Goal: Task Accomplishment & Management: Complete application form

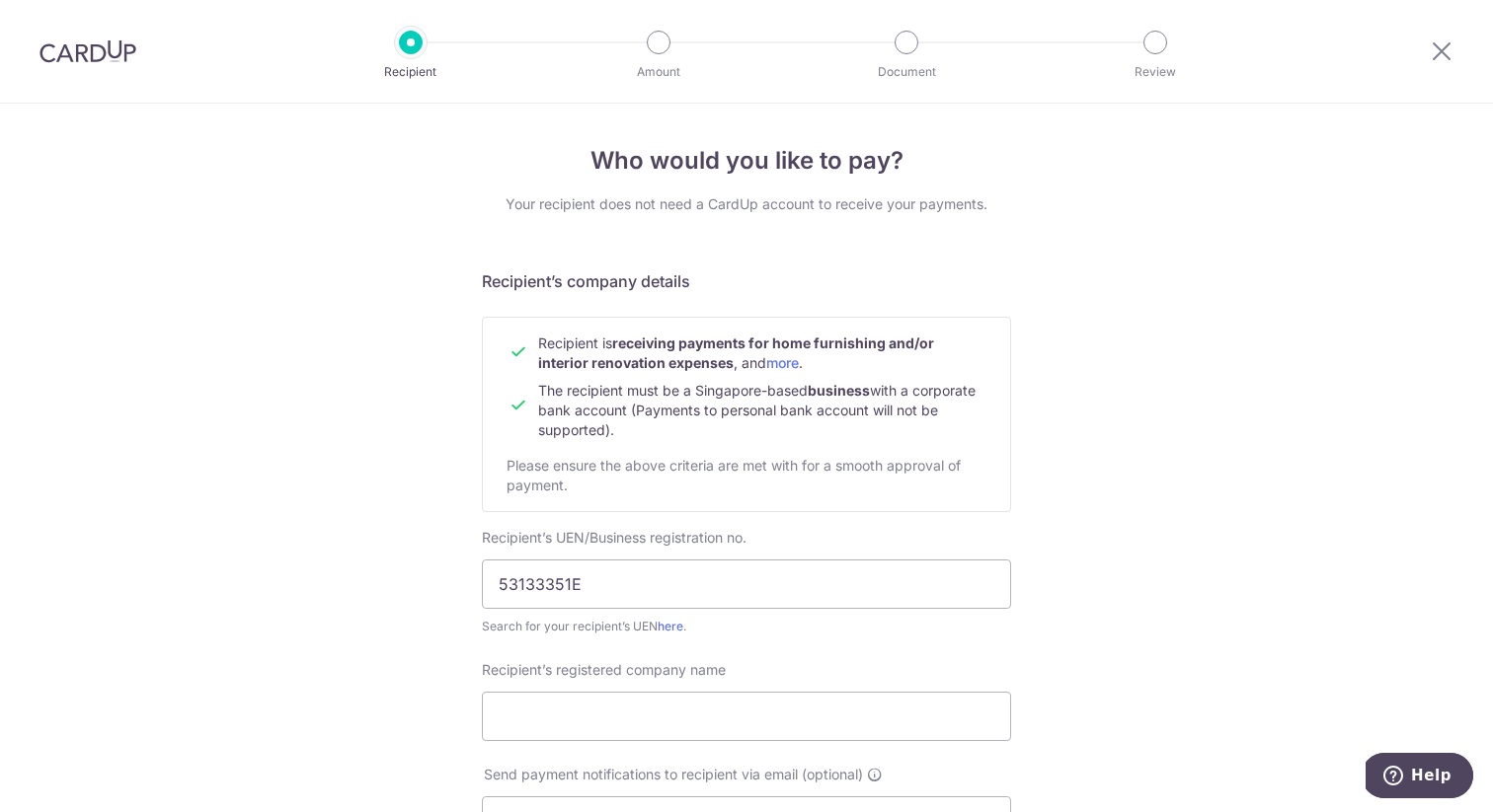
scroll to position [776, 0]
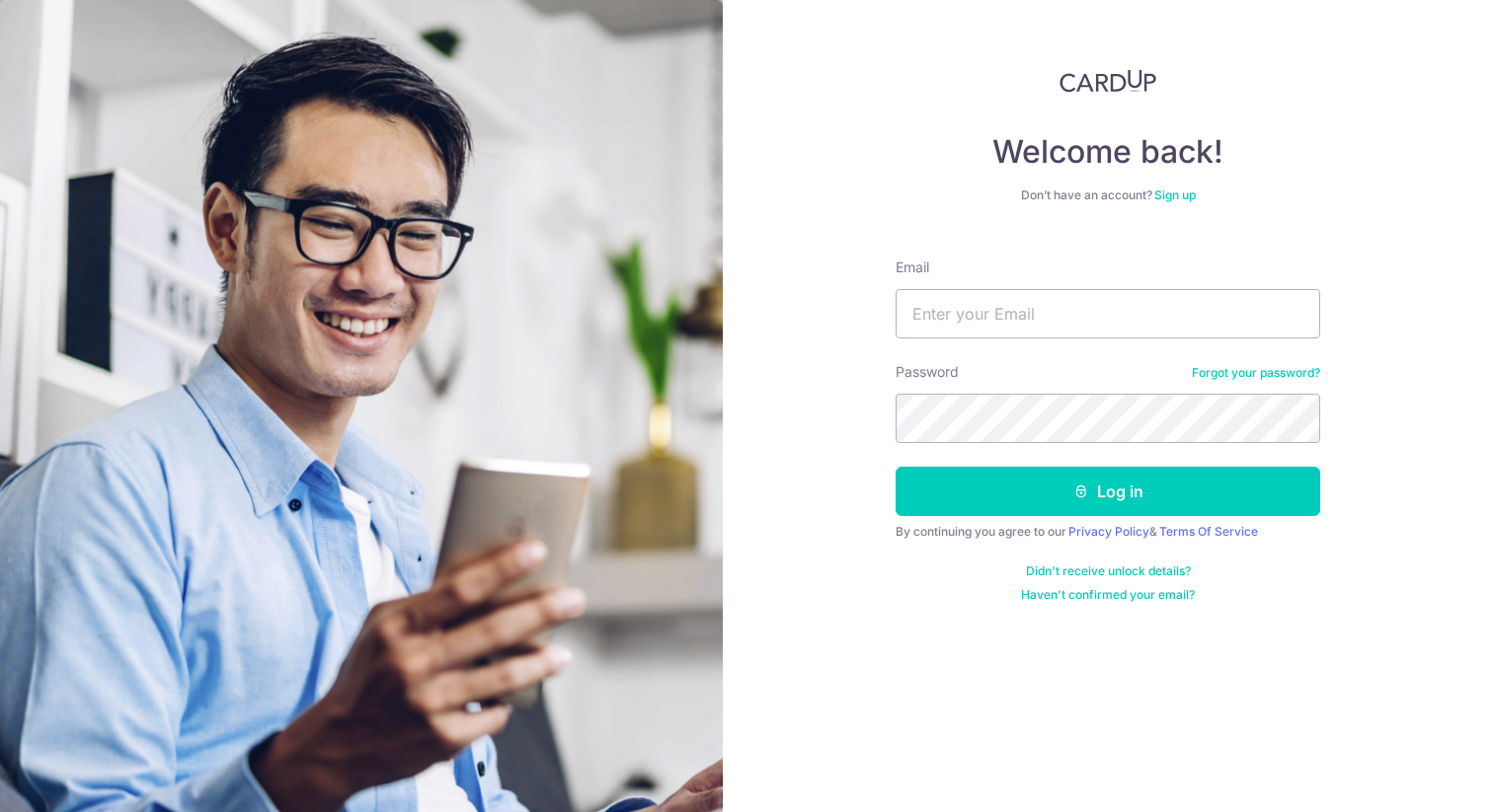
type input "josephkychu@gmail.com"
click at [1017, 385] on div "Password Forgot your password?" at bounding box center [1108, 403] width 425 height 81
click at [896, 466] on button "Log in" at bounding box center [1108, 491] width 425 height 50
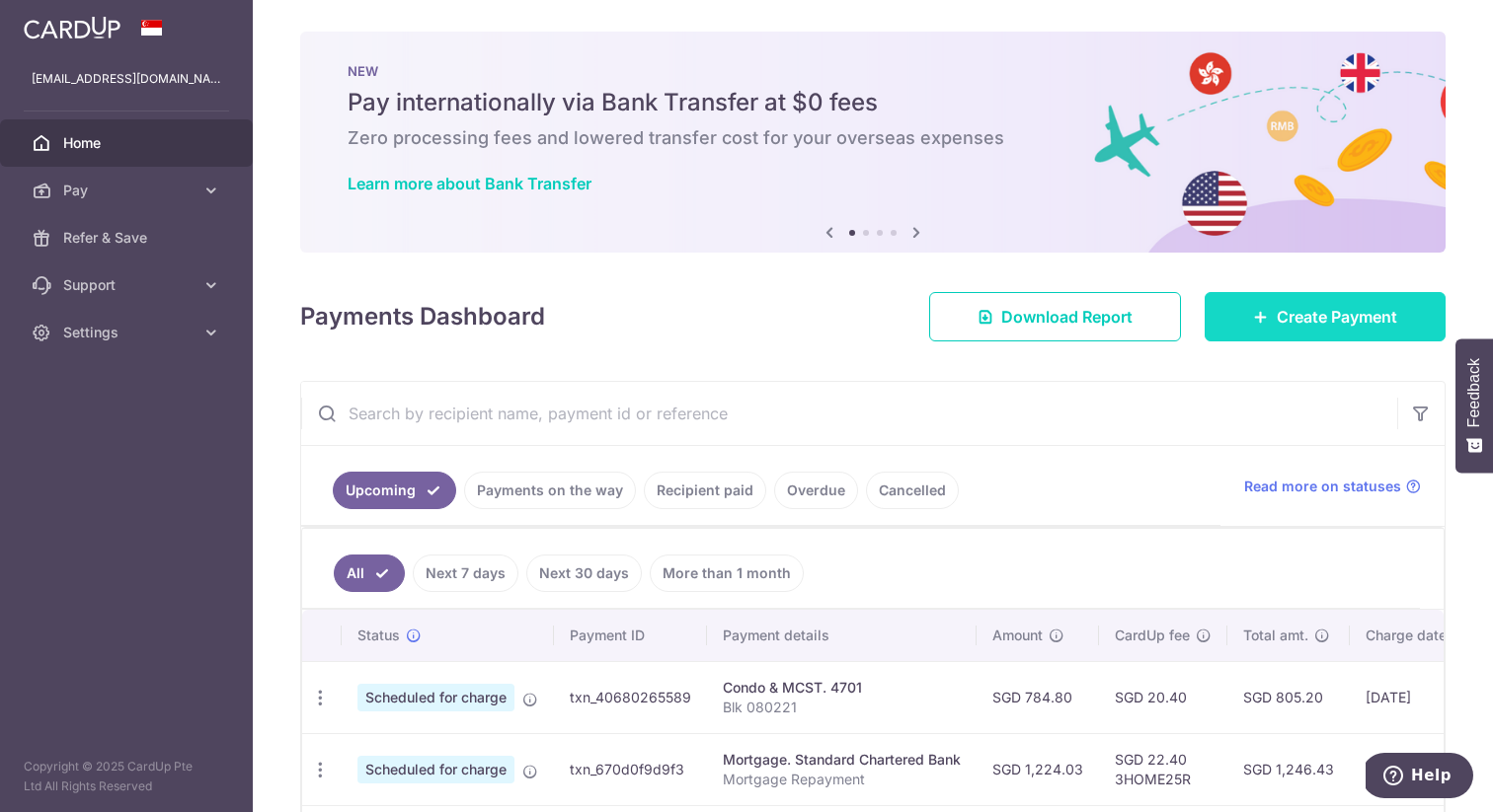
click at [1302, 311] on span "Create Payment" at bounding box center [1337, 317] width 121 height 24
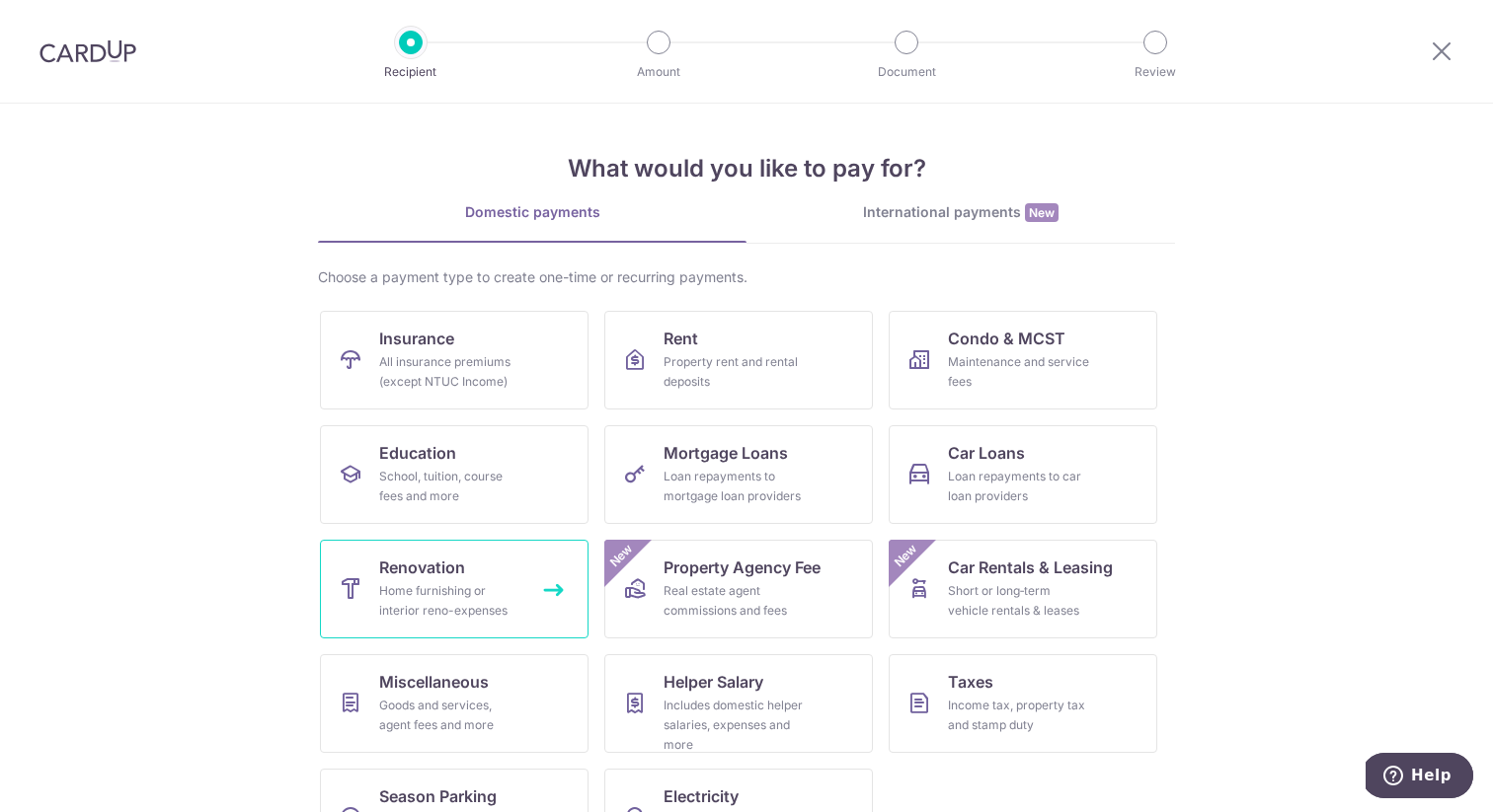
click at [457, 582] on div "Home furnishing or interior reno-expenses" at bounding box center [451, 601] width 143 height 40
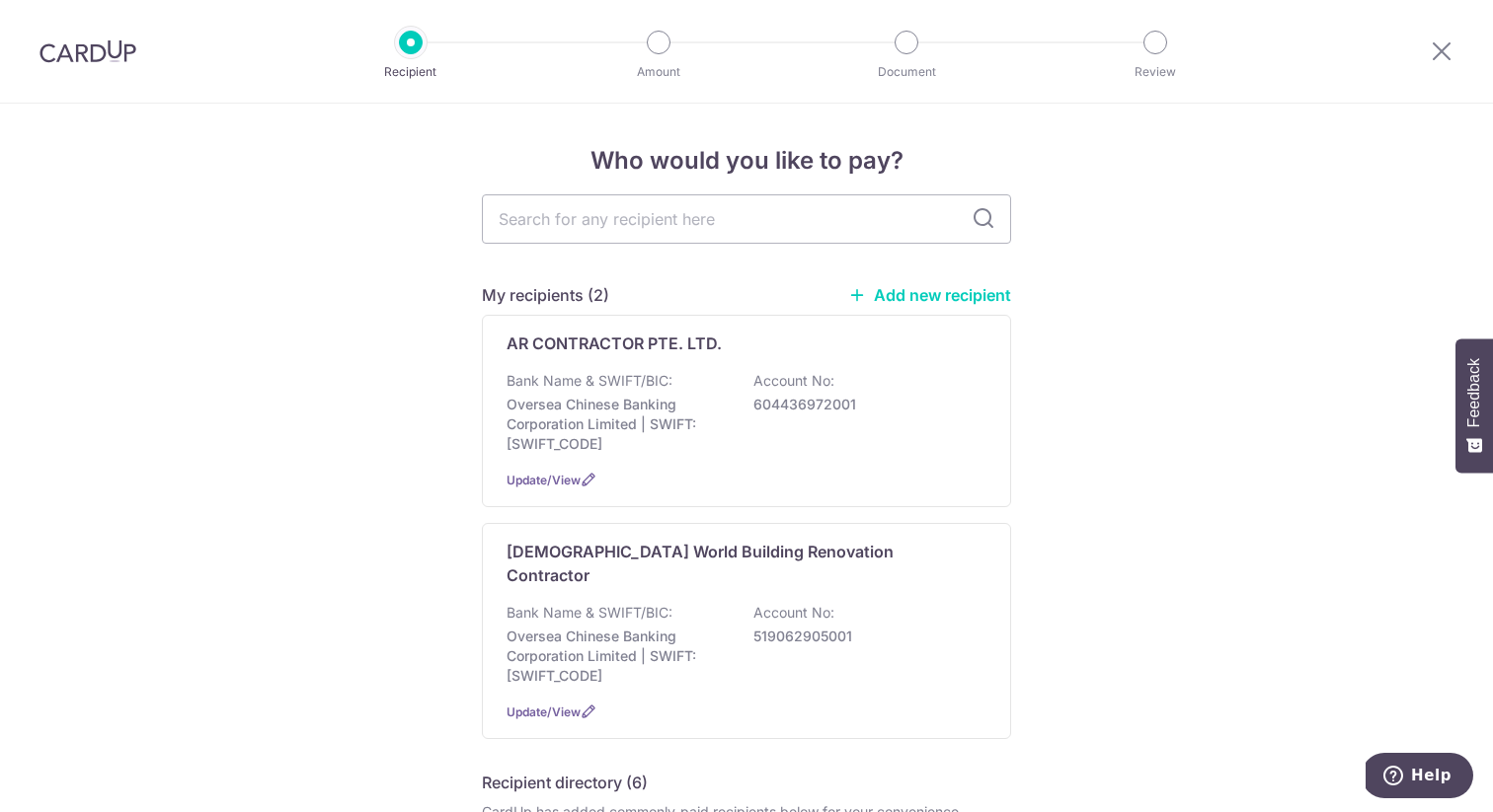
click at [913, 296] on link "Add new recipient" at bounding box center [929, 295] width 162 height 20
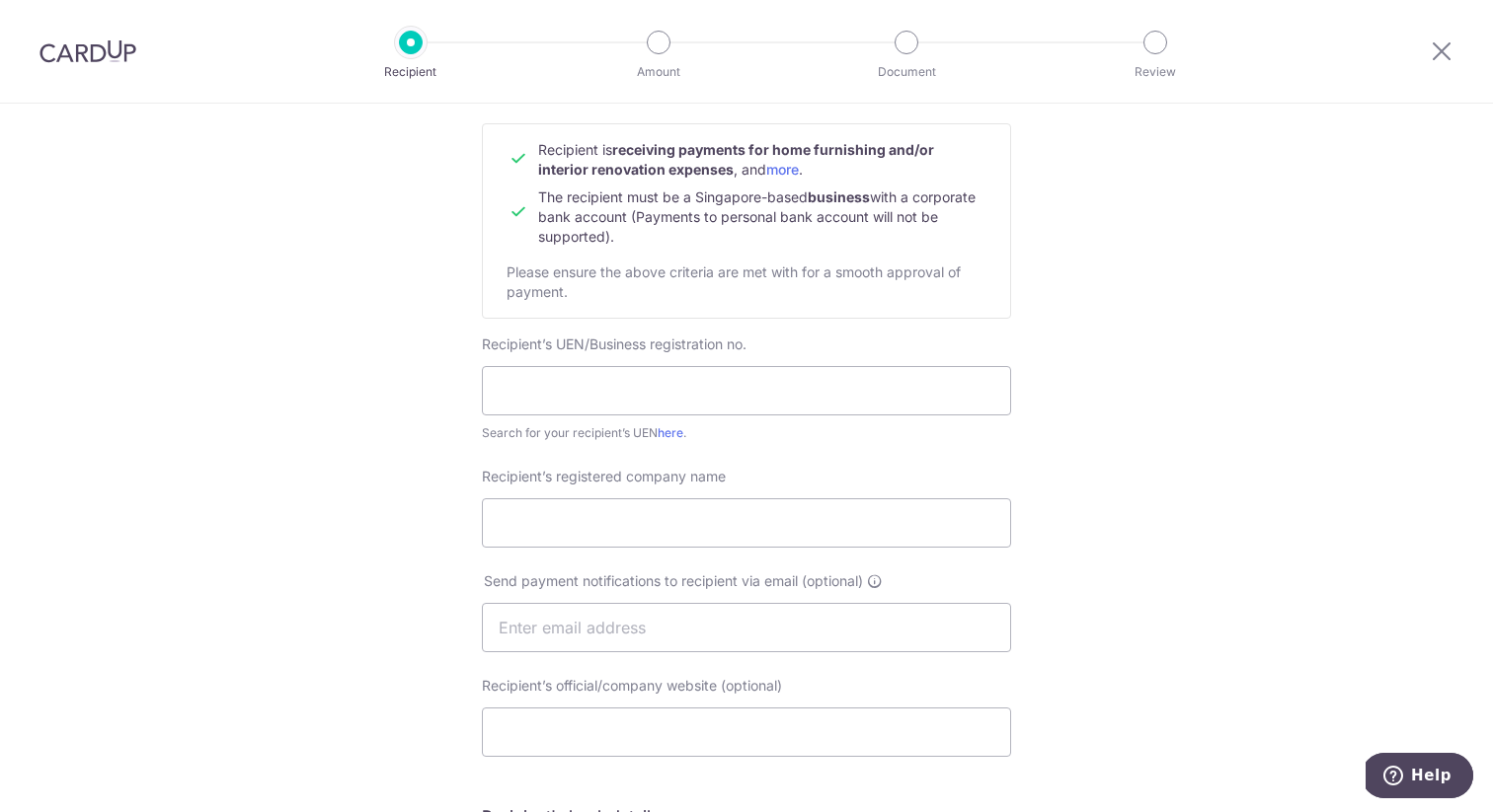
scroll to position [311, 0]
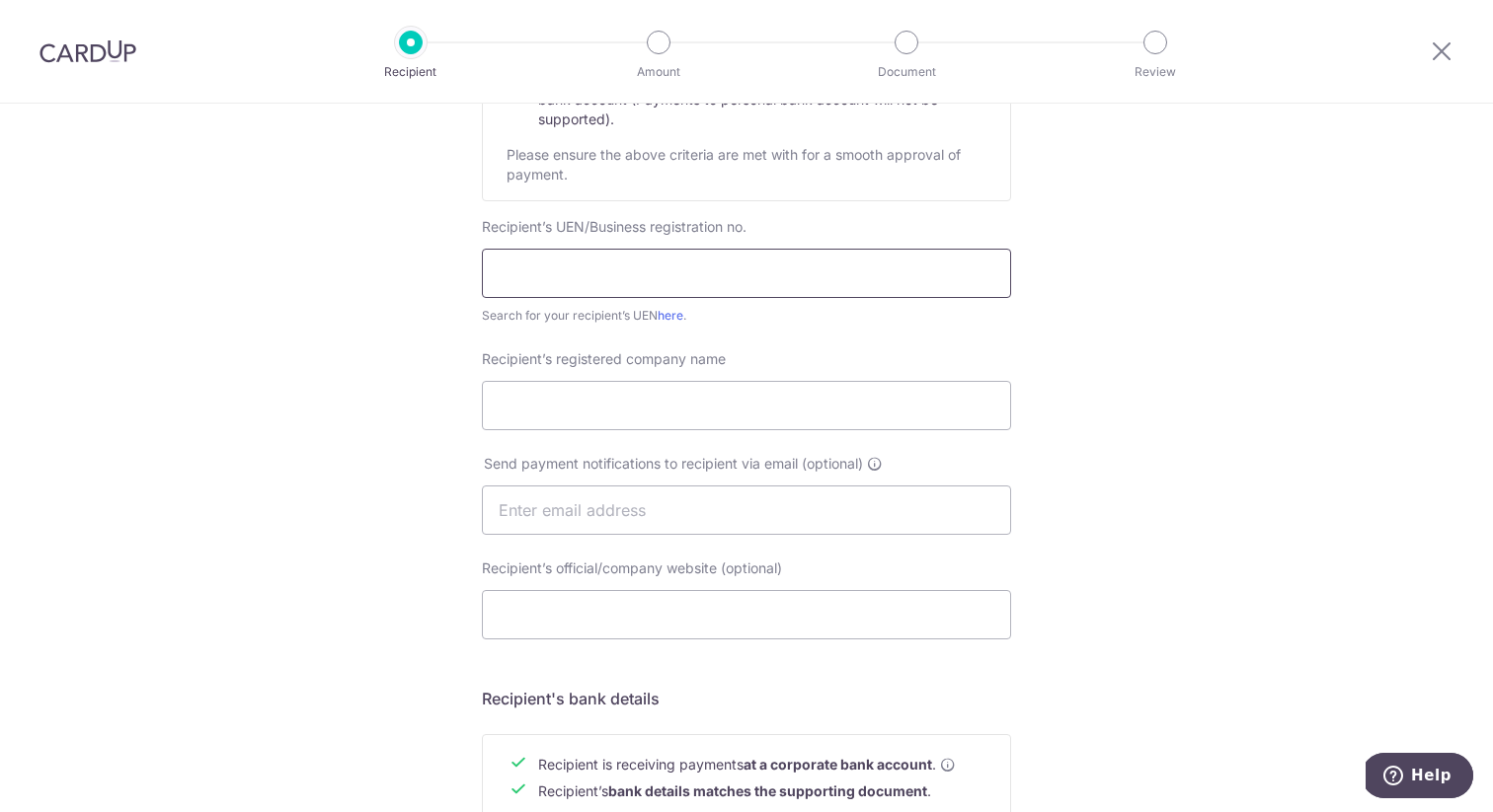
click at [563, 289] on input "text" at bounding box center [746, 273] width 529 height 50
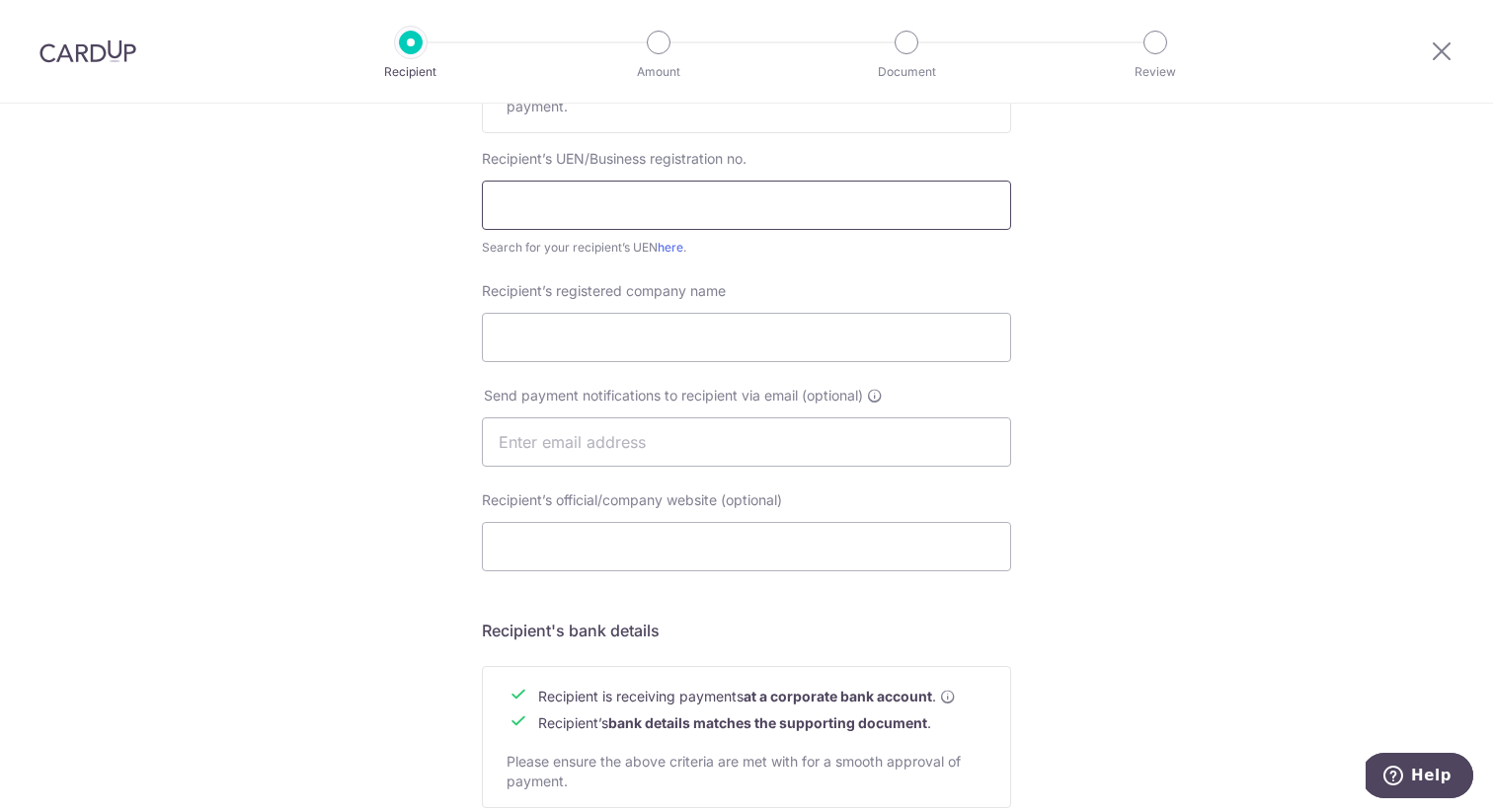
scroll to position [54, 0]
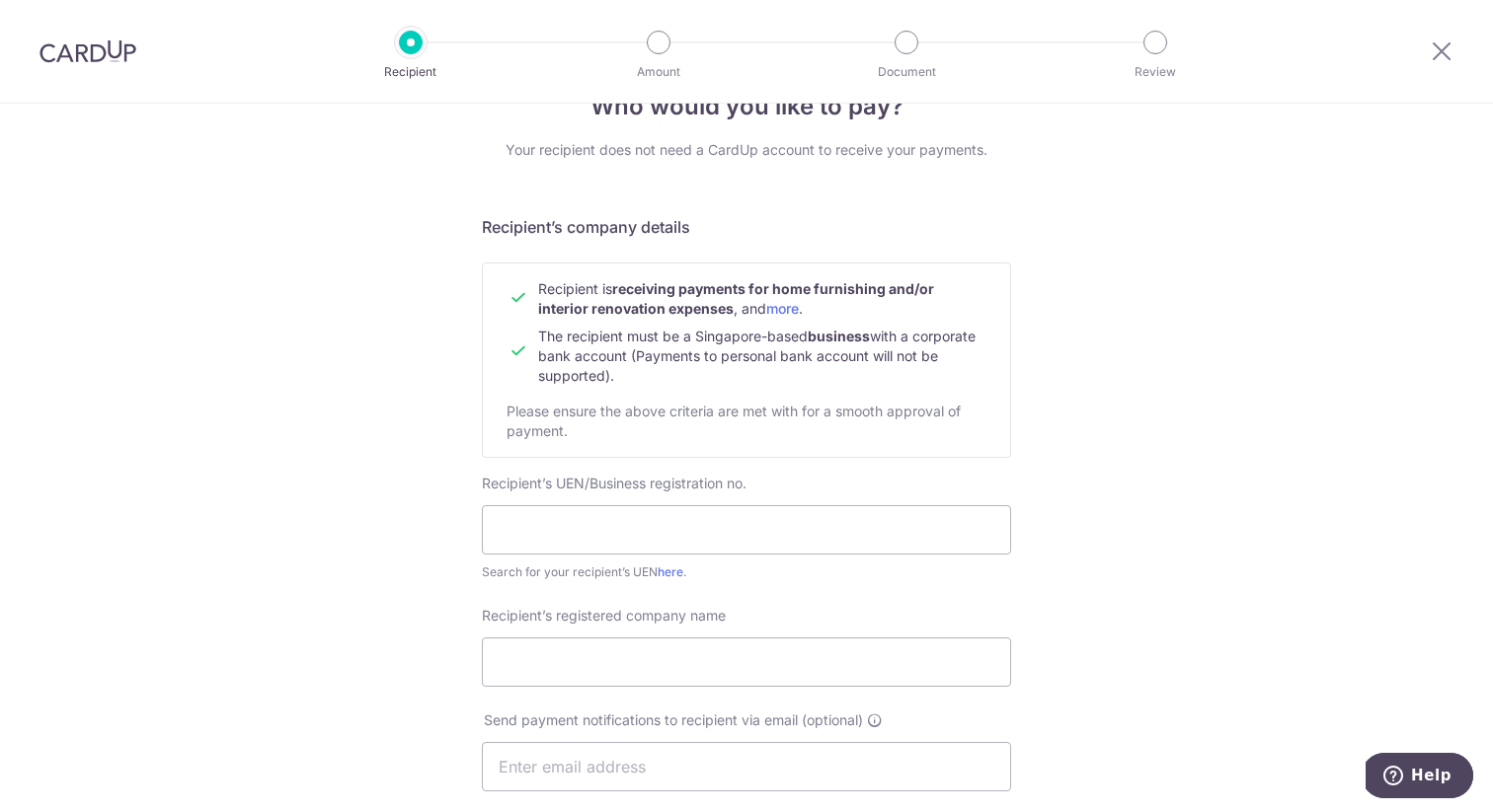
click at [402, 216] on div "Who would you like to pay? Your recipient does not need a CardUp account to rec…" at bounding box center [746, 791] width 1493 height 1484
